Goal: Share content

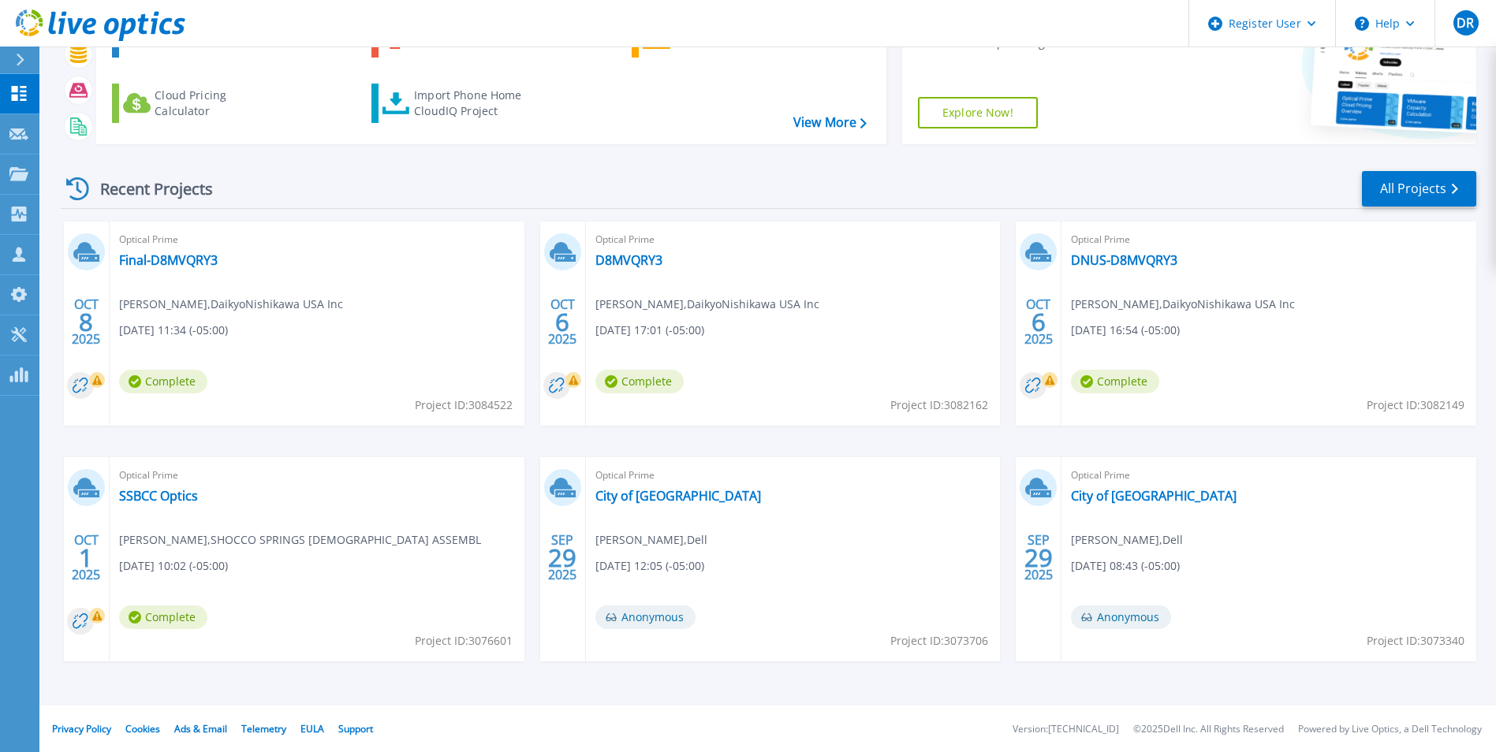
scroll to position [121, 0]
click at [173, 257] on link "Final-D8MVQRY3" at bounding box center [168, 259] width 99 height 16
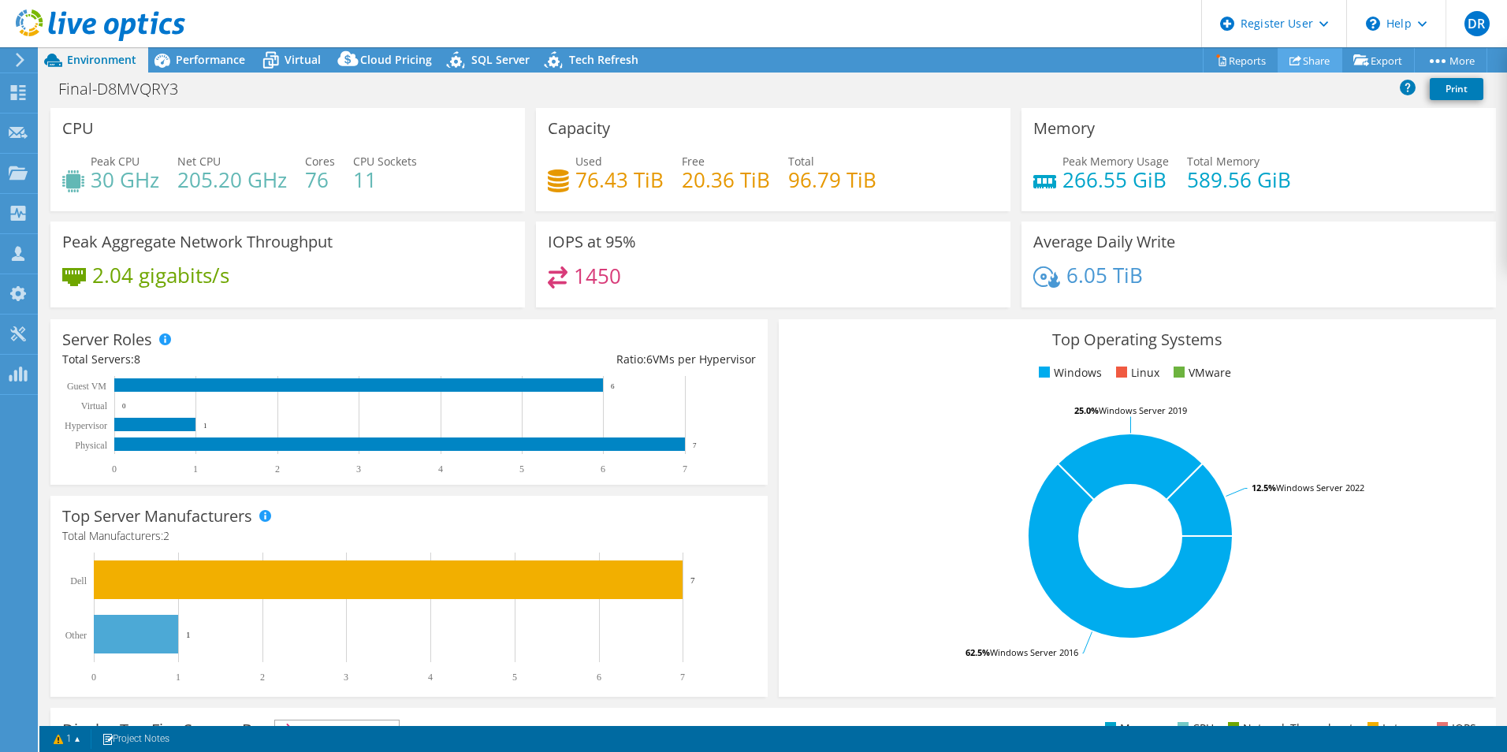
click at [1297, 59] on link "Share" at bounding box center [1310, 60] width 65 height 24
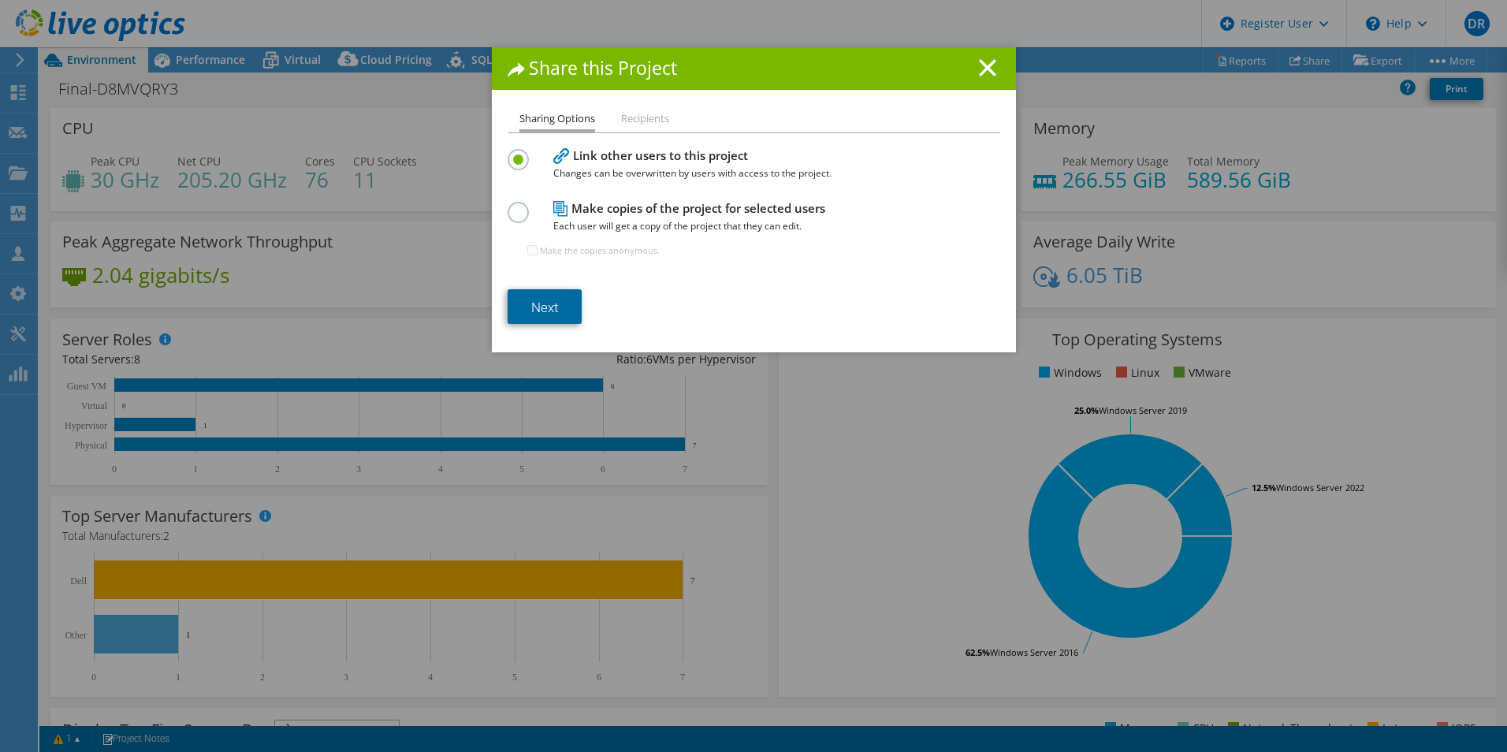
click at [531, 309] on link "Next" at bounding box center [545, 306] width 74 height 35
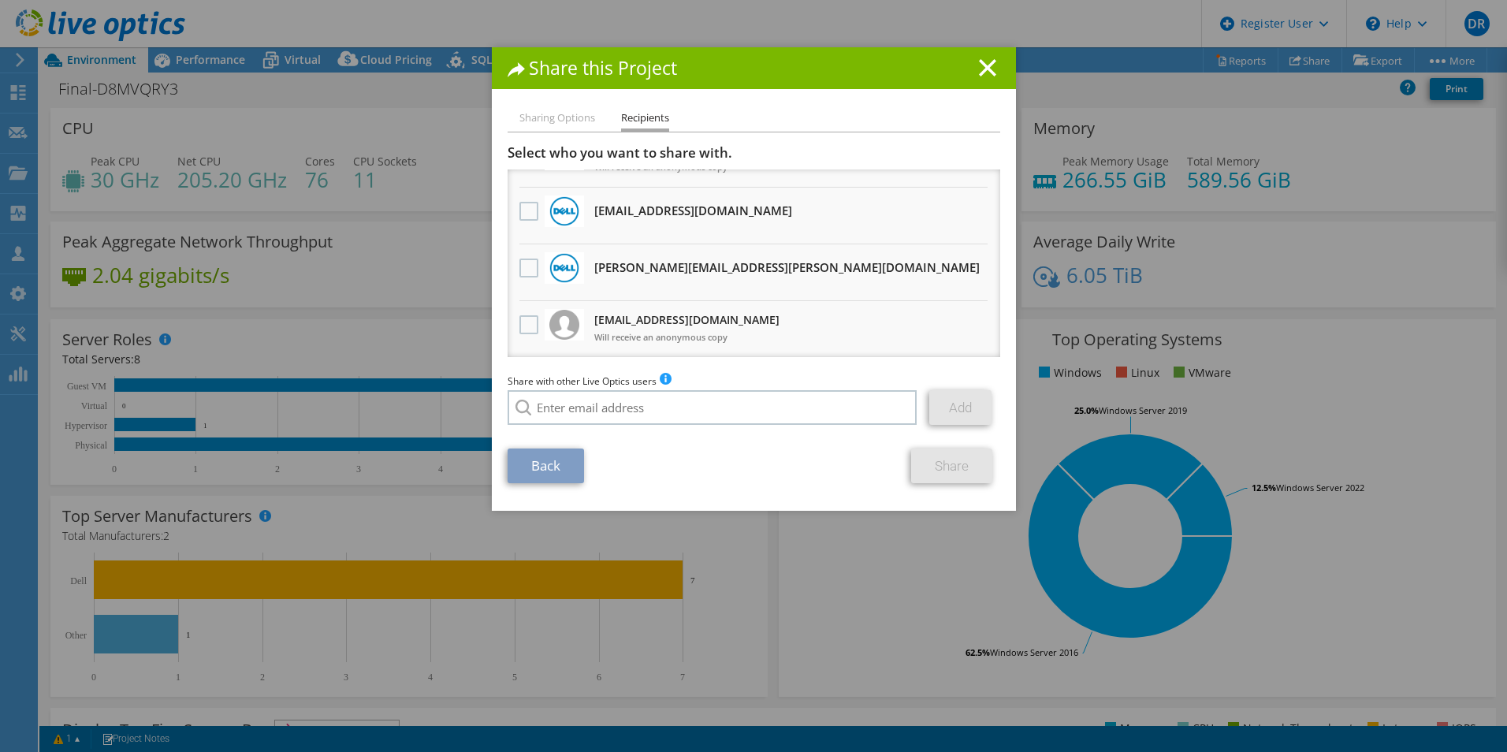
scroll to position [158, 0]
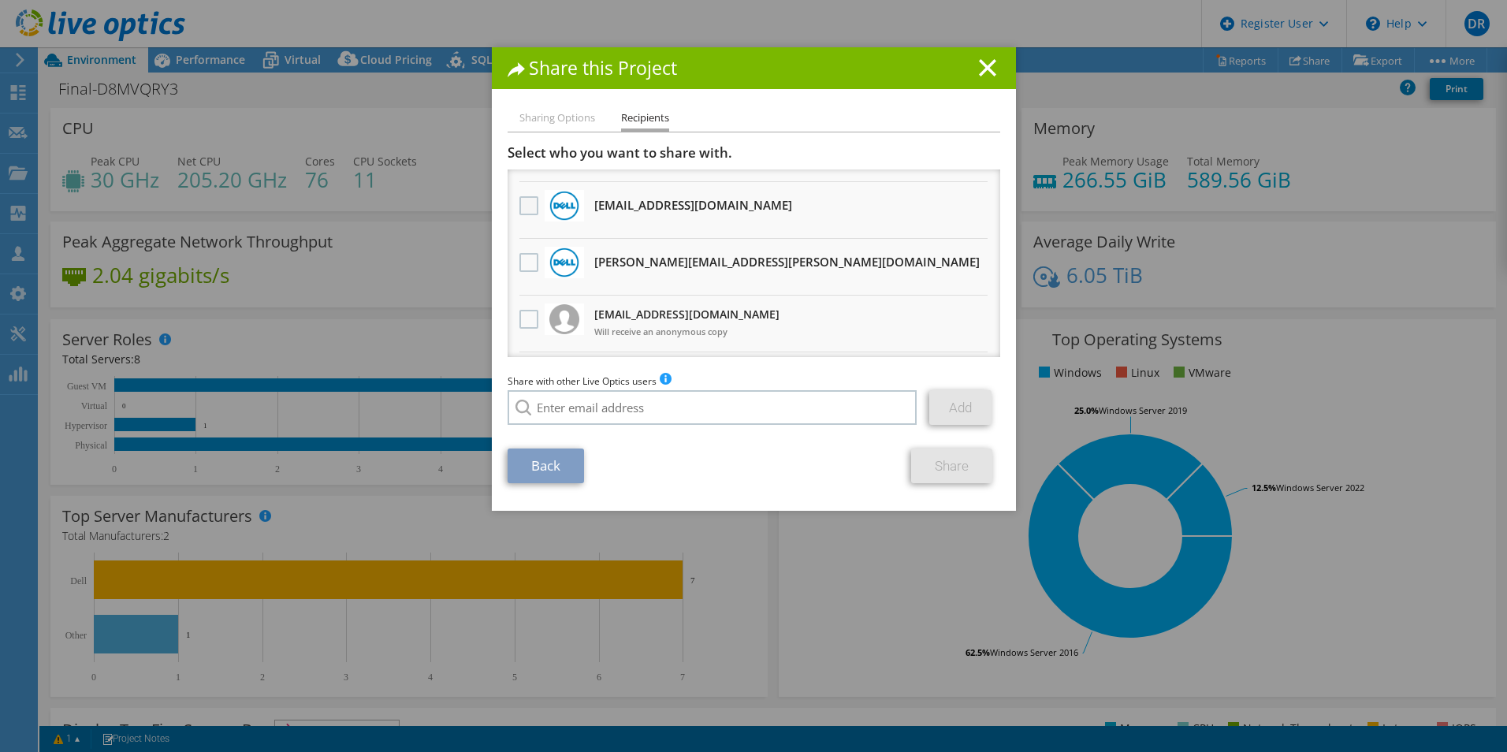
click at [520, 198] on label at bounding box center [531, 205] width 23 height 19
click at [0, 0] on input "checkbox" at bounding box center [0, 0] width 0 height 0
click at [960, 471] on link "Share" at bounding box center [951, 466] width 81 height 35
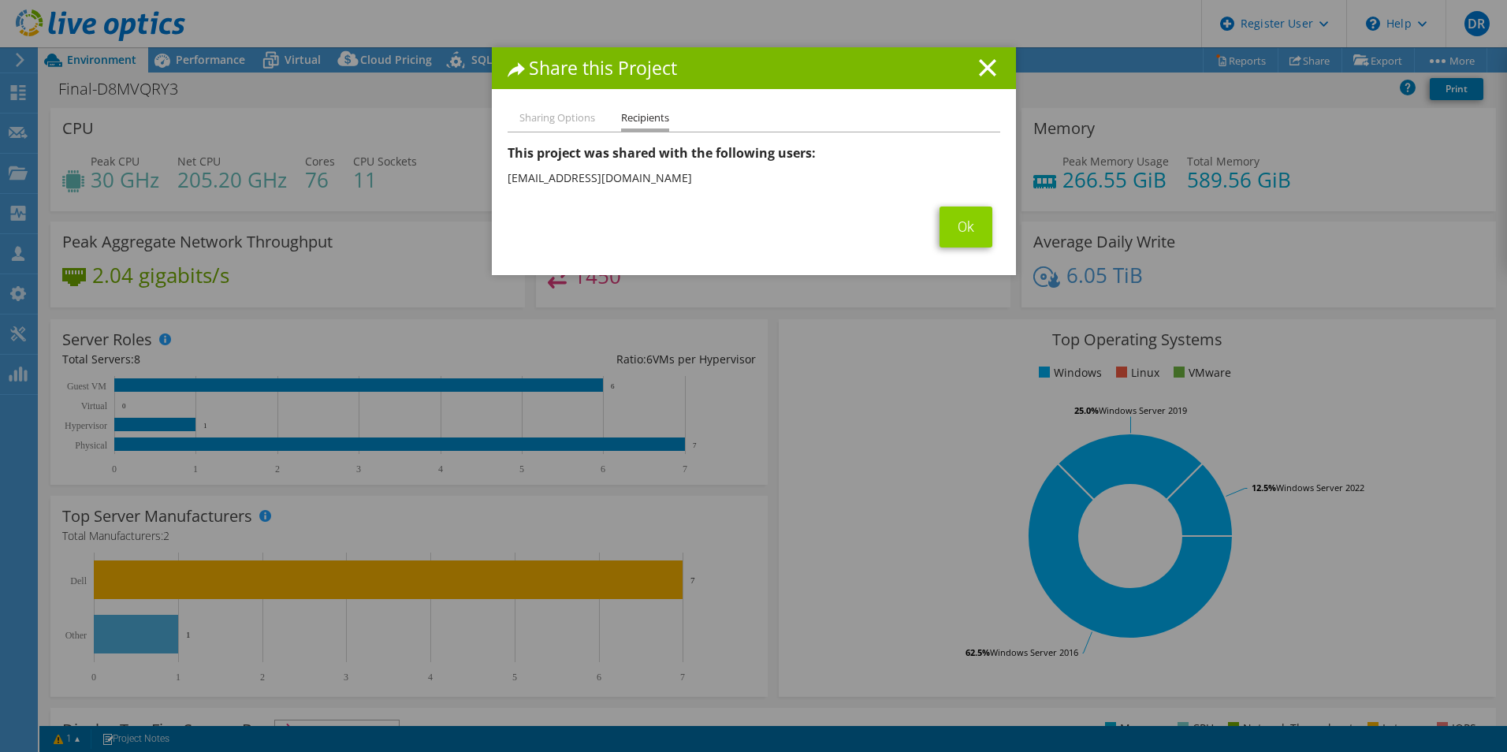
drag, startPoint x: 921, startPoint y: 227, endPoint x: 953, endPoint y: 235, distance: 33.3
click at [931, 232] on div "Ok" at bounding box center [754, 227] width 493 height 41
click at [953, 235] on link "Ok" at bounding box center [966, 227] width 53 height 41
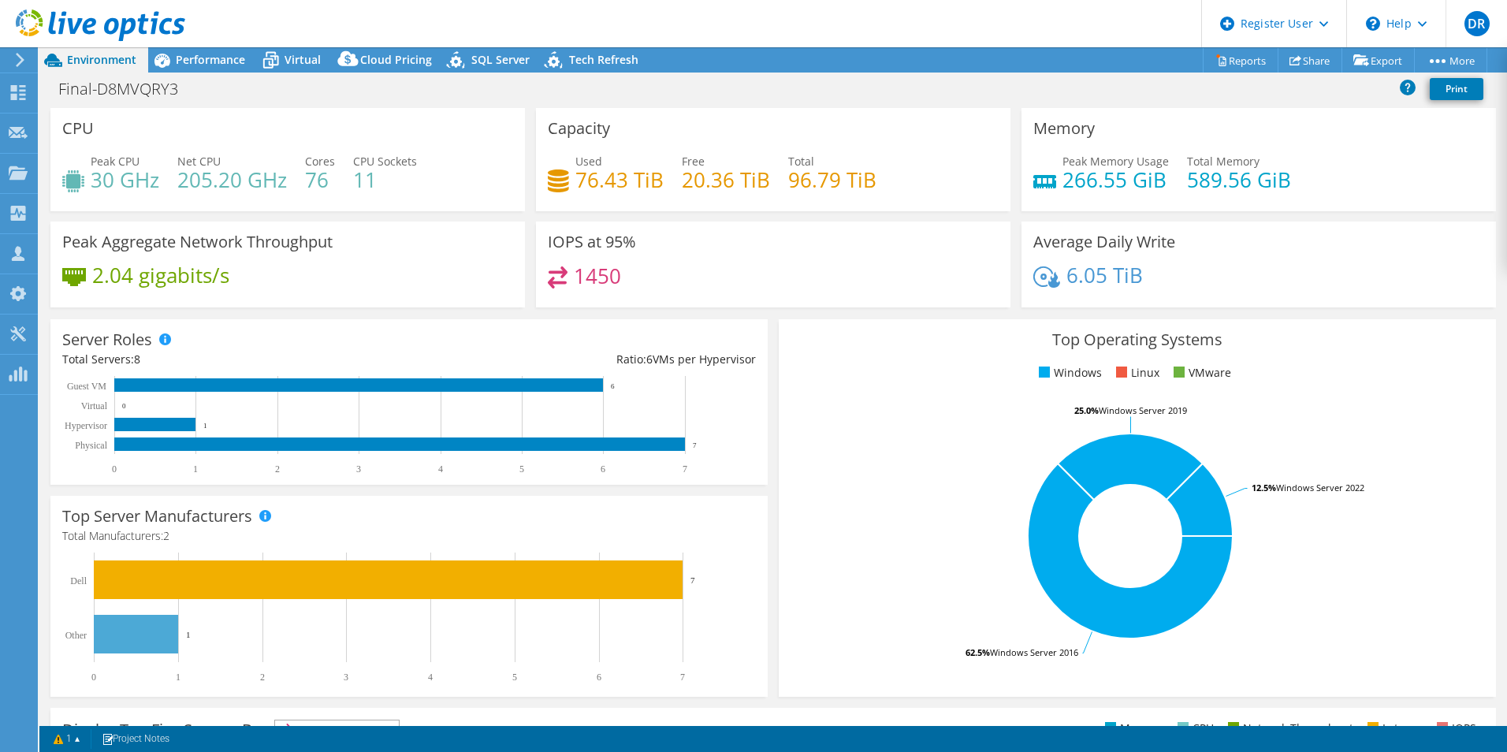
click at [766, 516] on div "Top Server Manufacturers Manufacturers are shown for physical servers and hyper…" at bounding box center [409, 596] width 728 height 212
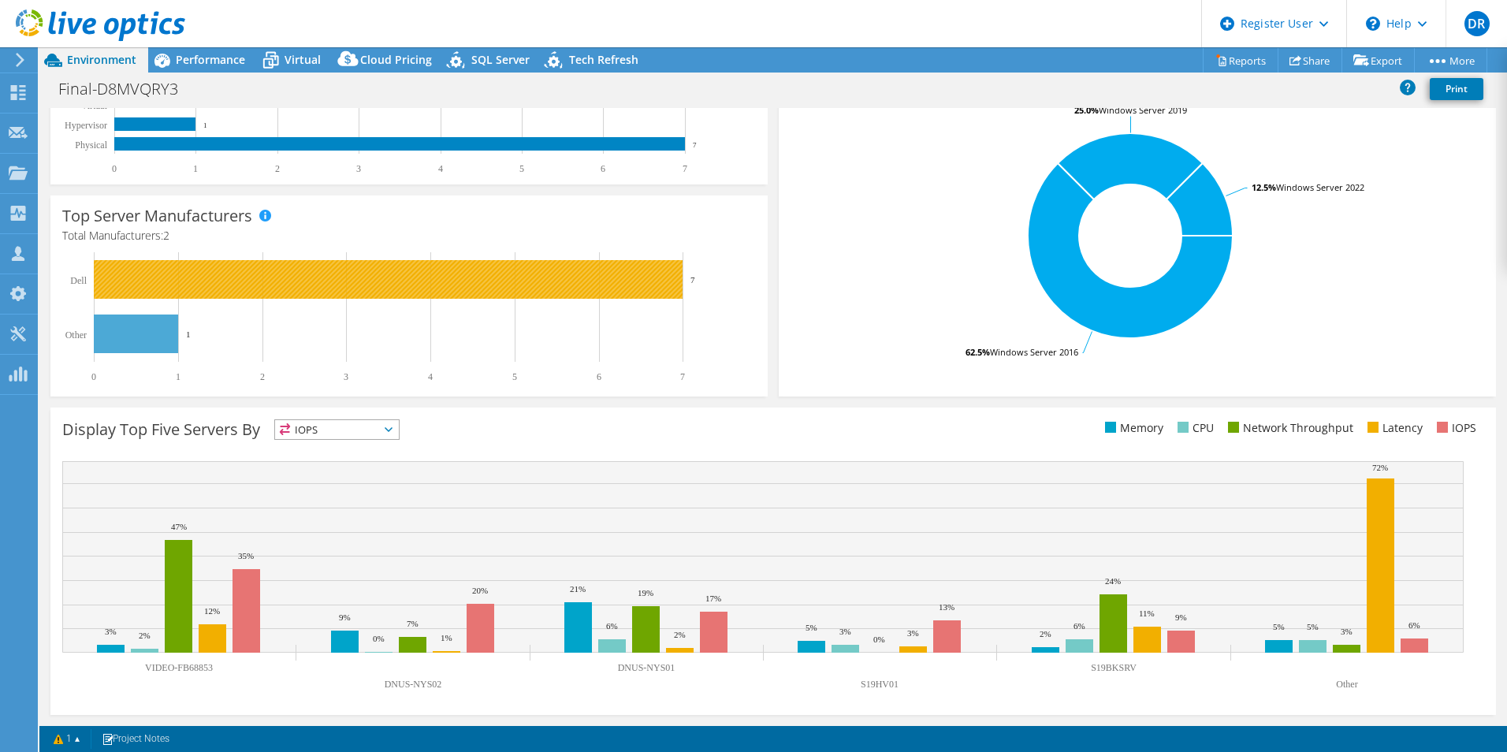
scroll to position [64, 0]
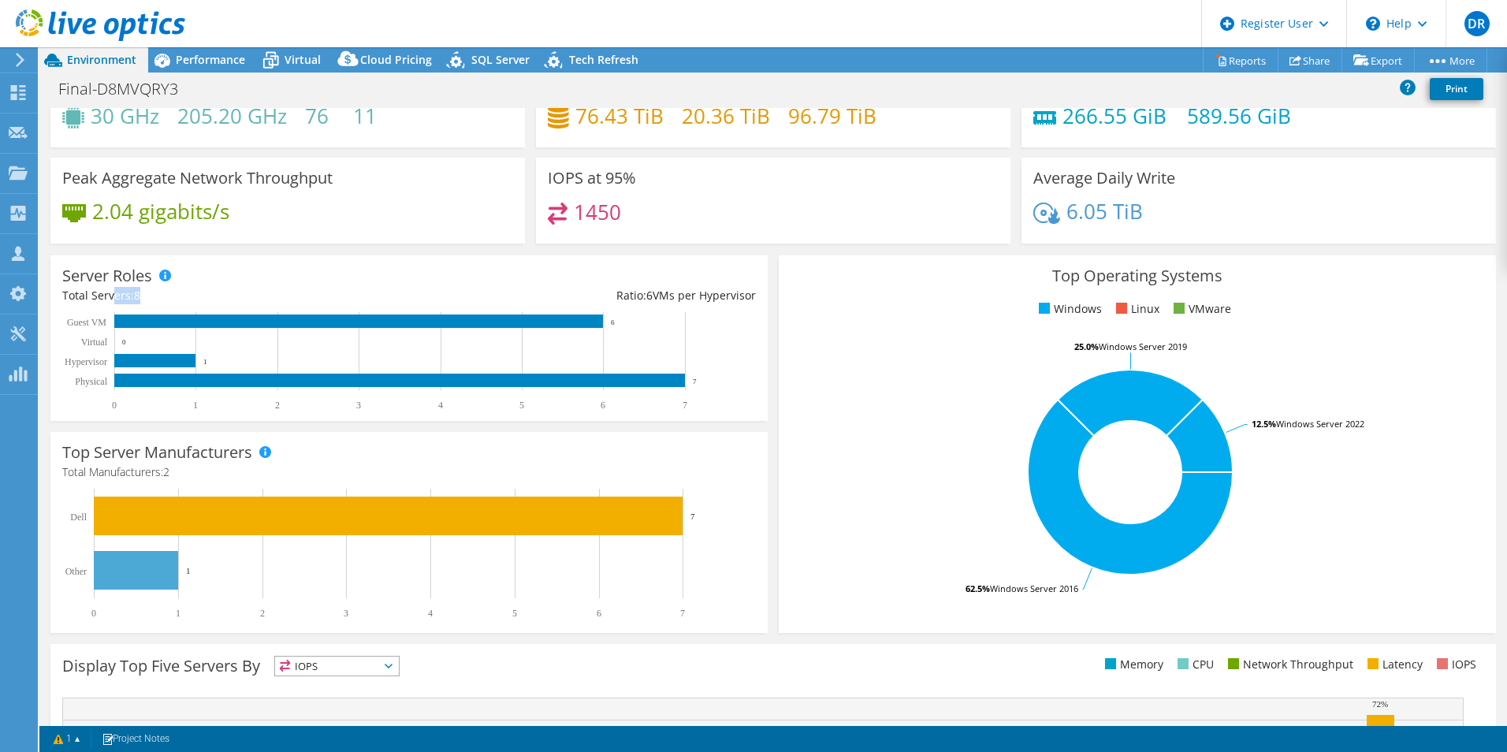
drag, startPoint x: 145, startPoint y: 294, endPoint x: 114, endPoint y: 289, distance: 31.2
click at [114, 289] on div "Total Servers: 8" at bounding box center [235, 295] width 347 height 17
drag, startPoint x: 114, startPoint y: 289, endPoint x: 254, endPoint y: 285, distance: 139.6
click at [254, 285] on div "Server Roles Physical Servers represent bare metal servers that were targets of…" at bounding box center [408, 338] width 717 height 166
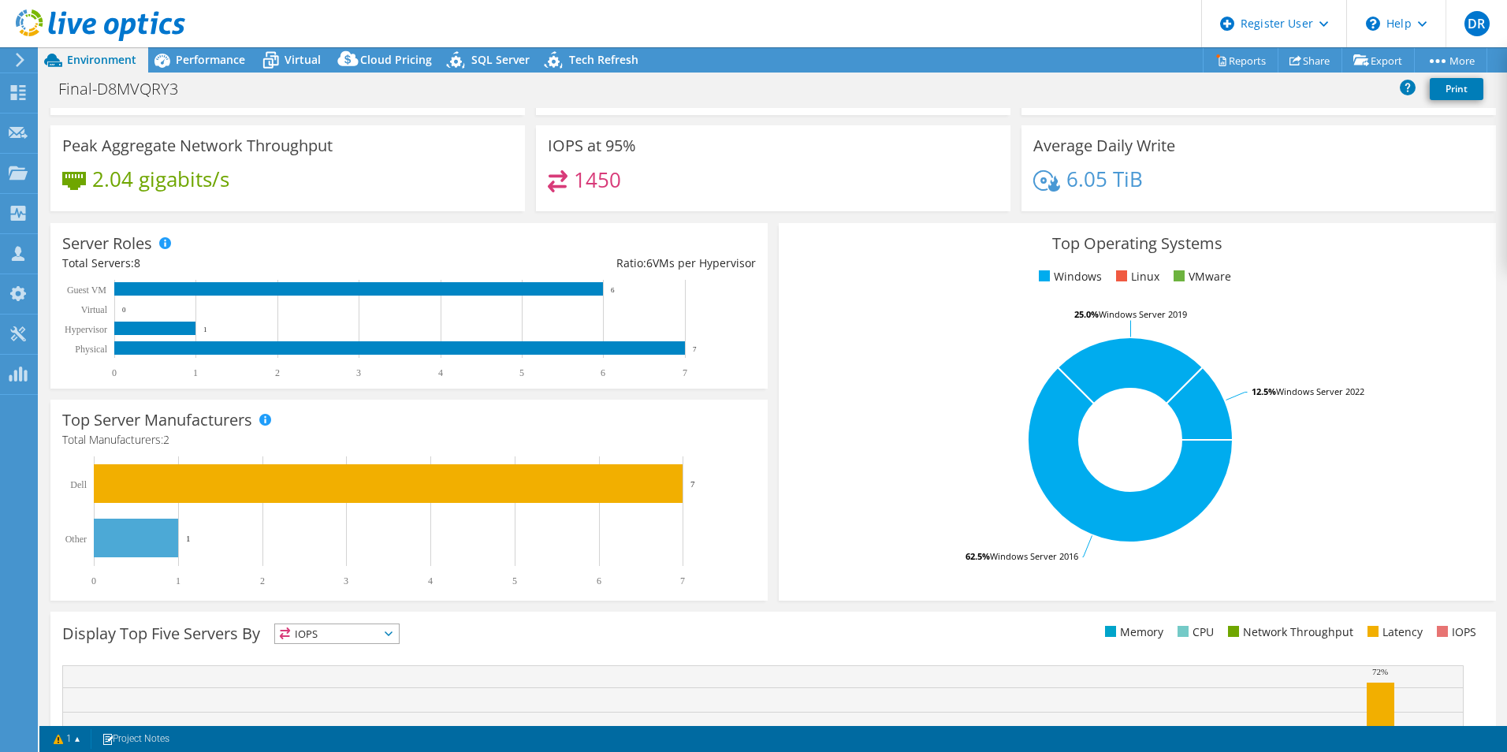
scroll to position [0, 0]
